Goal: Information Seeking & Learning: Find specific page/section

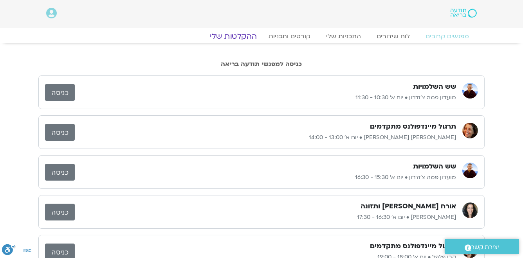
click at [239, 36] on link "ההקלטות שלי" at bounding box center [233, 36] width 66 height 9
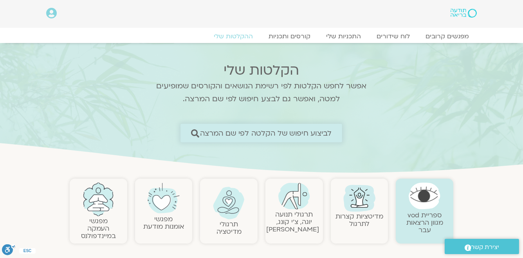
click at [249, 134] on span "לביצוע חיפוש של הקלטה לפי שם המרצה" at bounding box center [266, 133] width 132 height 8
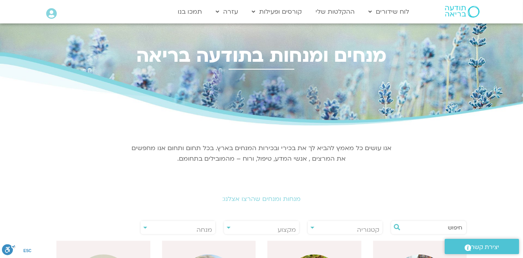
click at [200, 232] on span "מנחה" at bounding box center [204, 230] width 16 height 9
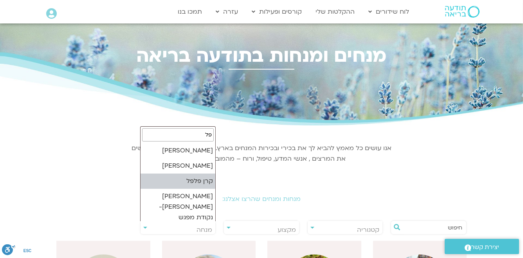
type input "פל"
select select "*****"
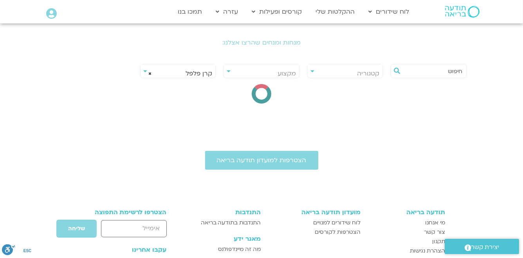
scroll to position [188, 0]
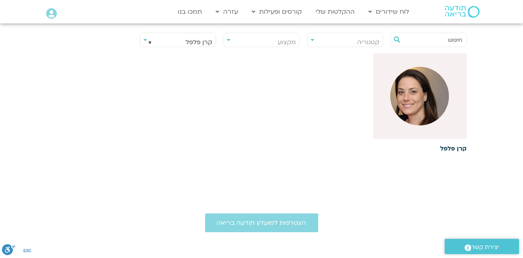
click at [413, 97] on img at bounding box center [419, 96] width 59 height 59
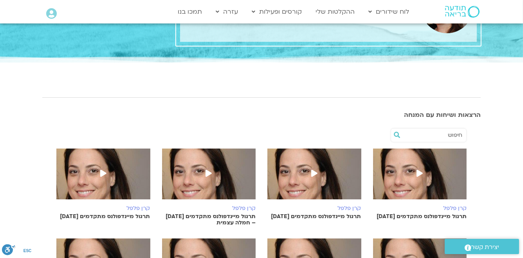
scroll to position [94, 0]
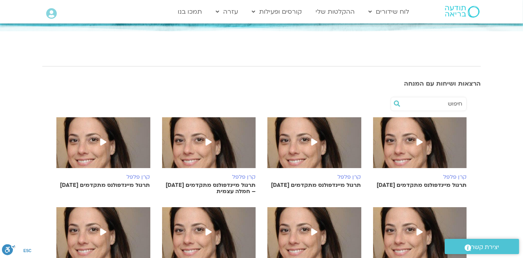
click at [312, 141] on icon at bounding box center [314, 141] width 6 height 7
